Goal: Task Accomplishment & Management: Use online tool/utility

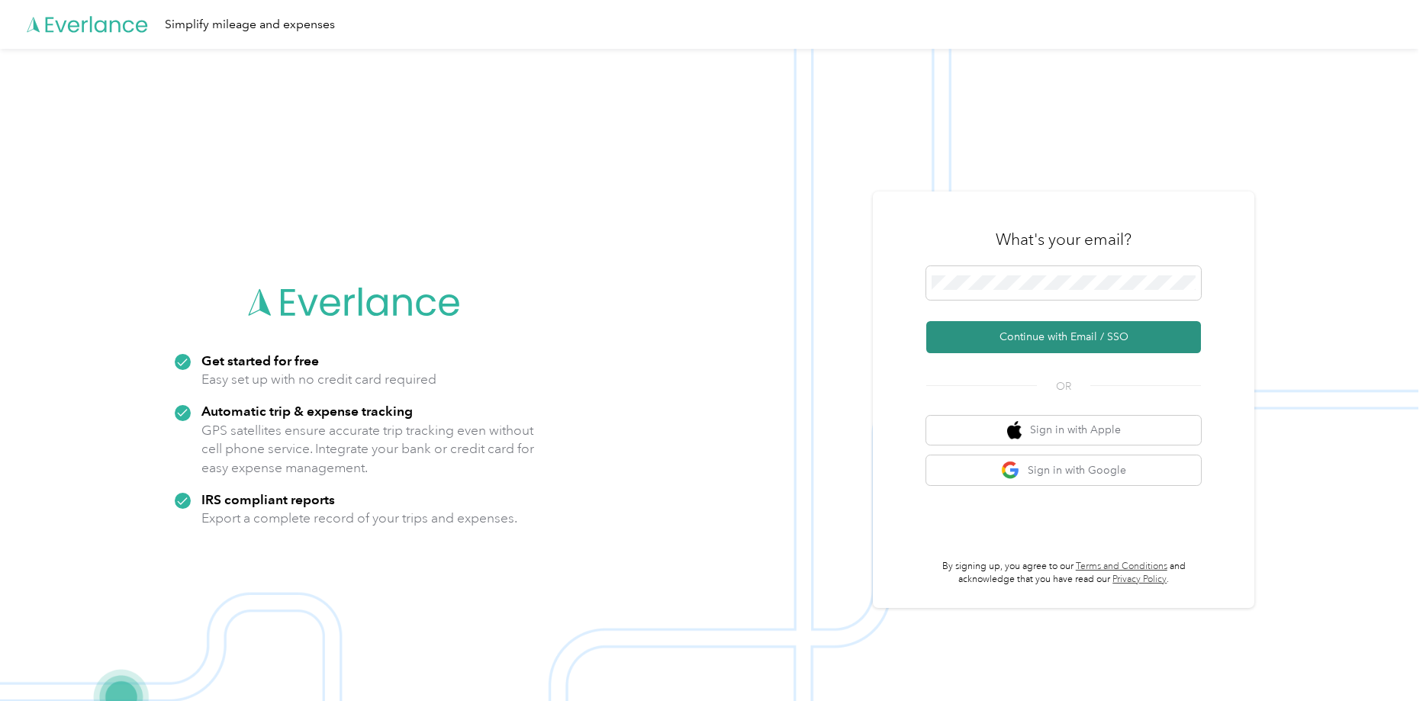
click at [1058, 336] on button "Continue with Email / SSO" at bounding box center [1063, 337] width 275 height 32
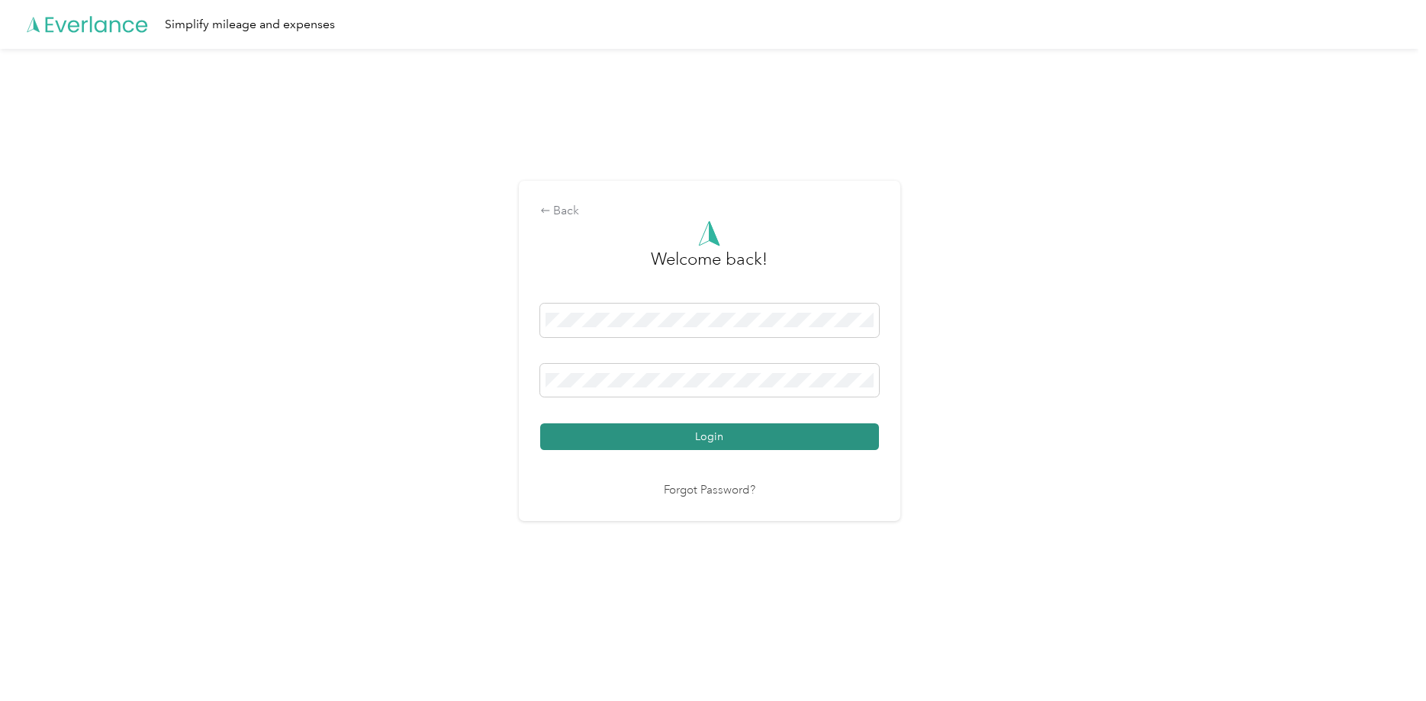
click at [707, 436] on button "Login" at bounding box center [709, 437] width 339 height 27
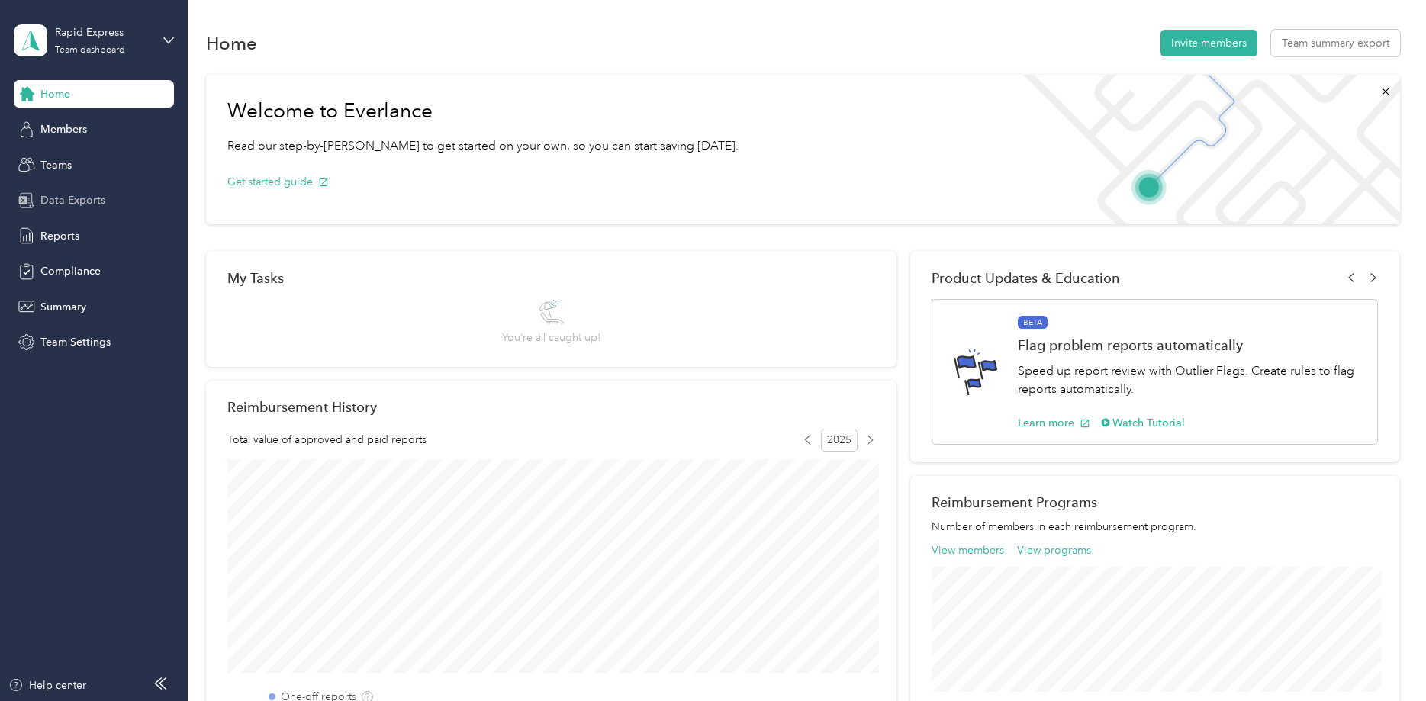
click at [63, 197] on span "Data Exports" at bounding box center [72, 200] width 65 height 16
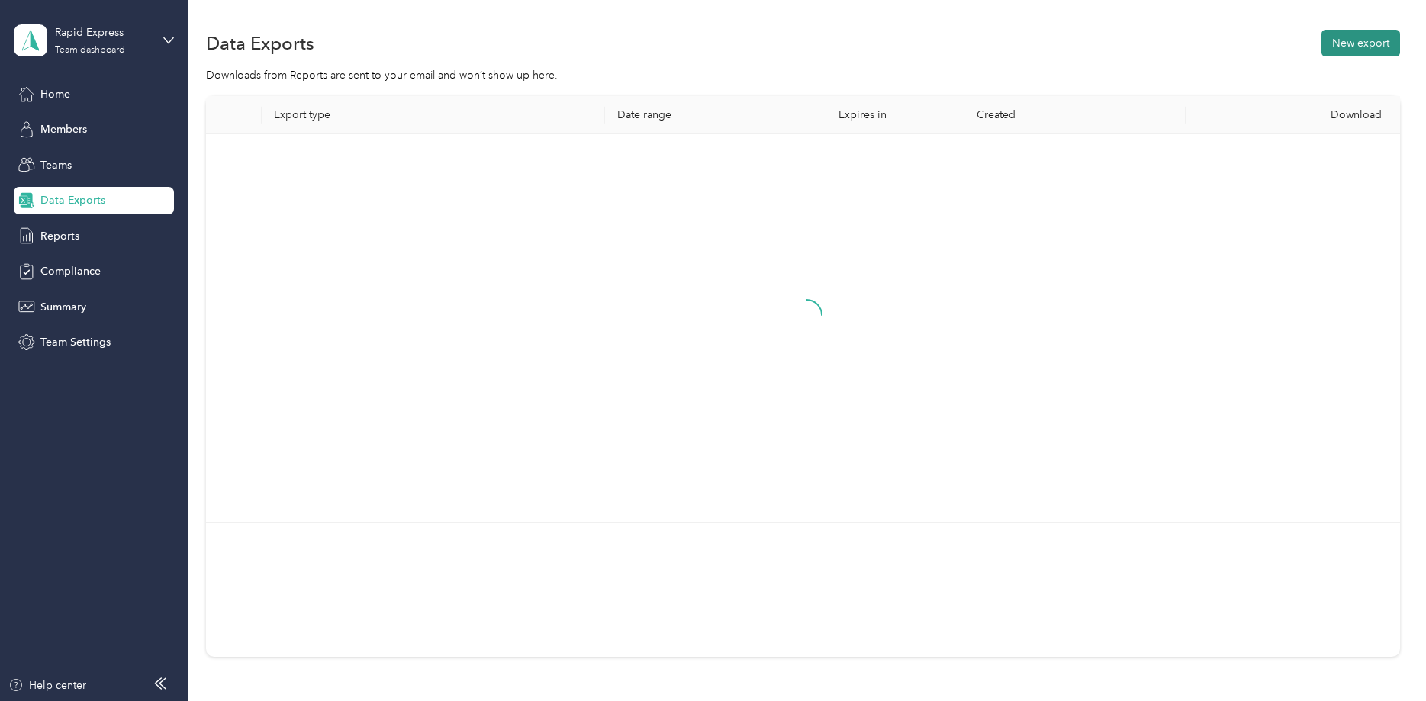
click at [1372, 42] on button "New export" at bounding box center [1361, 43] width 79 height 27
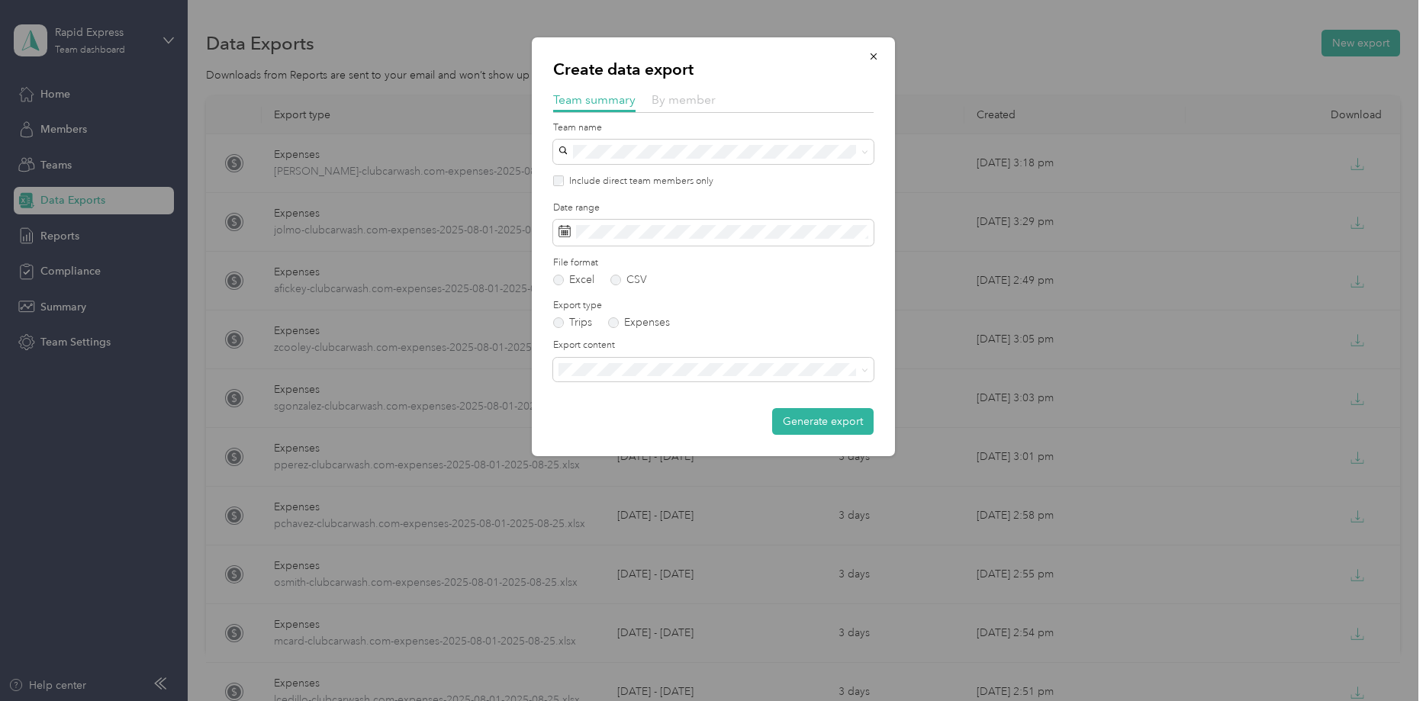
click at [672, 103] on span "By member" at bounding box center [684, 99] width 64 height 14
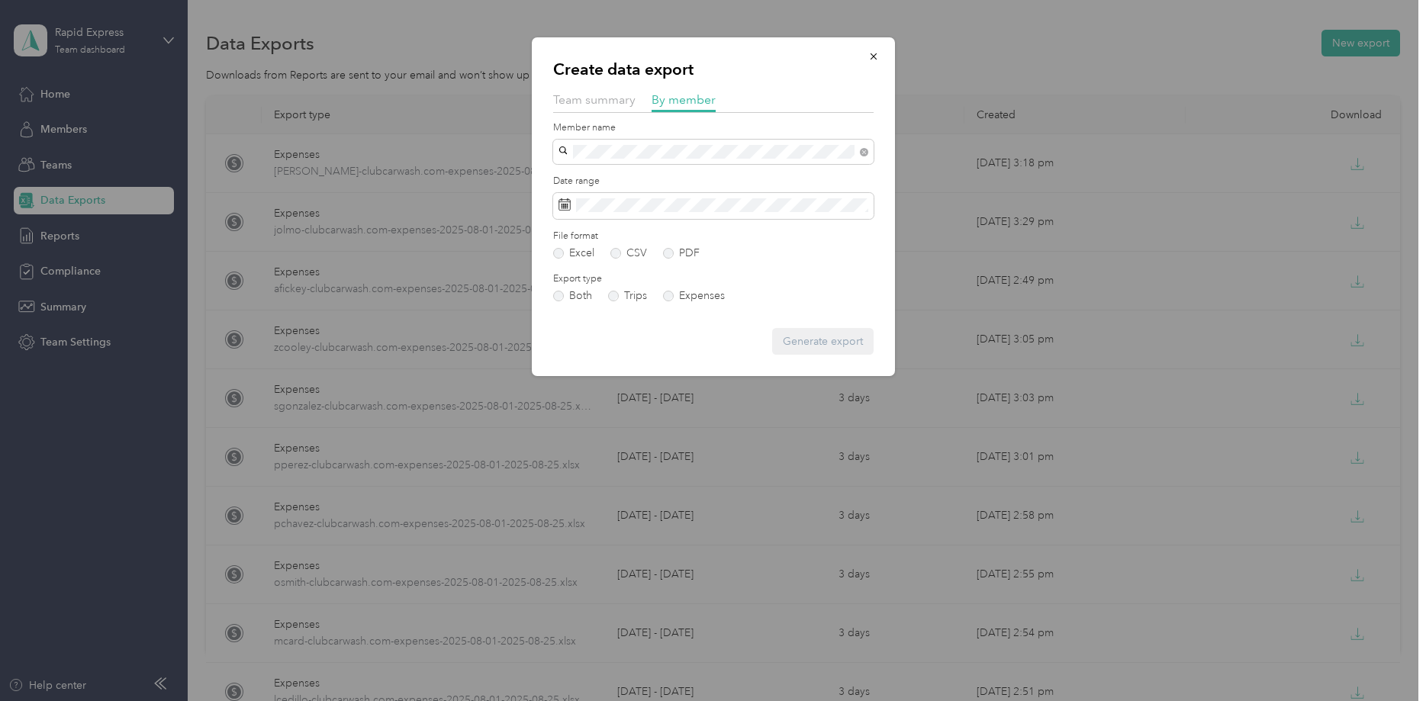
click at [594, 176] on span "[PERSON_NAME]" at bounding box center [606, 178] width 85 height 13
click at [665, 292] on label "Expenses" at bounding box center [694, 296] width 62 height 11
click at [817, 344] on button "Generate export" at bounding box center [822, 341] width 101 height 27
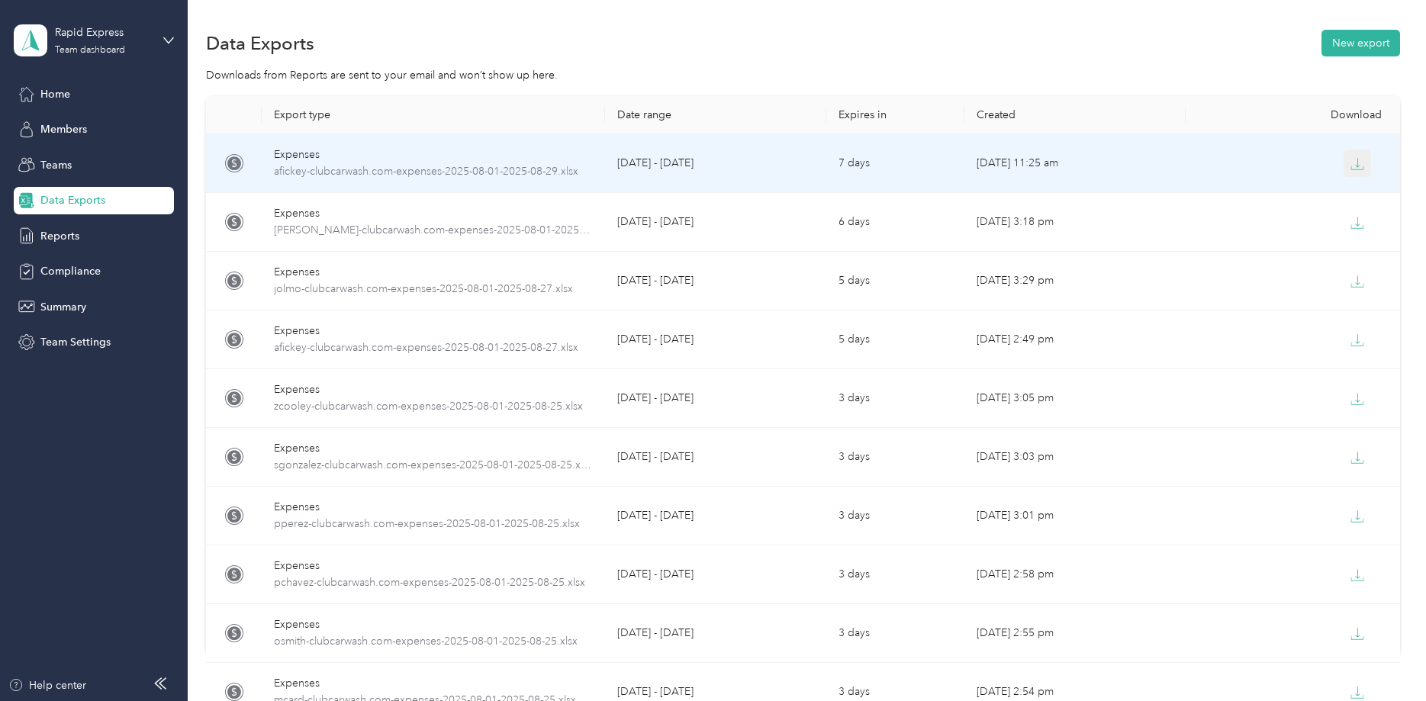
click at [1357, 167] on icon "button" at bounding box center [1358, 164] width 14 height 14
